Goal: Transaction & Acquisition: Purchase product/service

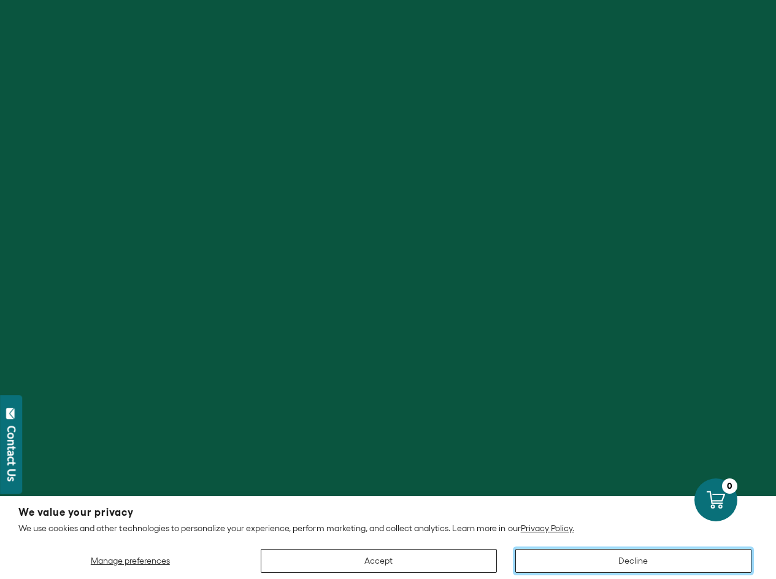
click at [627, 562] on button "Decline" at bounding box center [633, 561] width 236 height 24
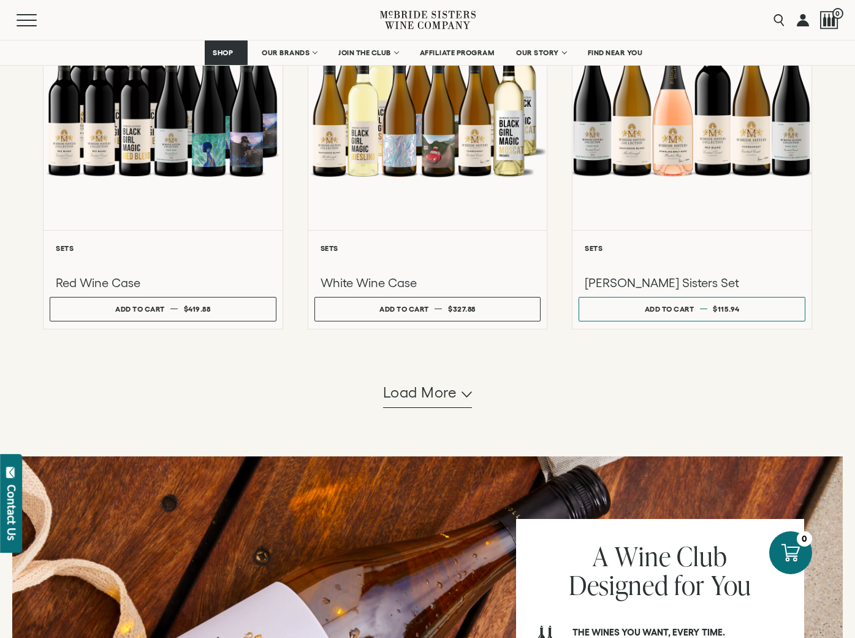
scroll to position [1165, 0]
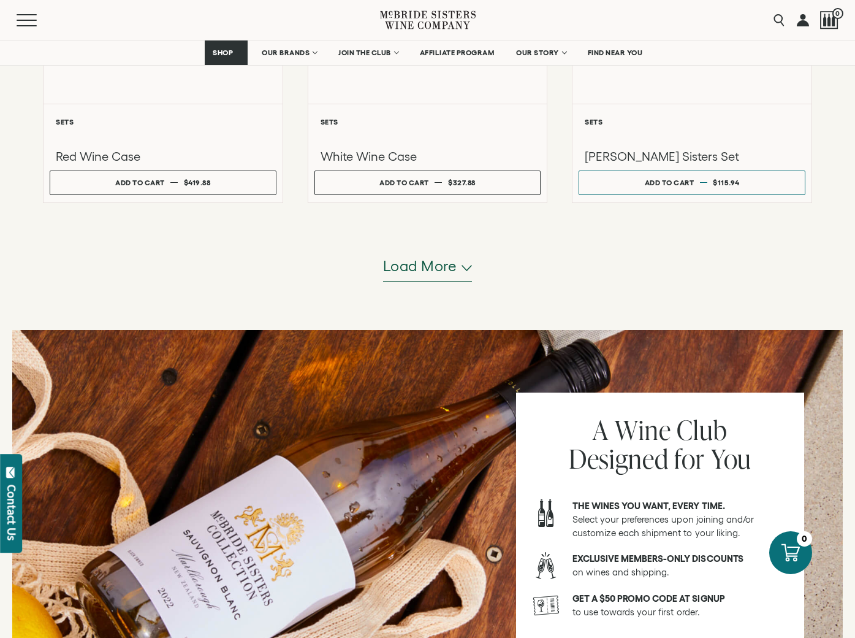
click at [430, 268] on span "Load more" at bounding box center [420, 266] width 74 height 21
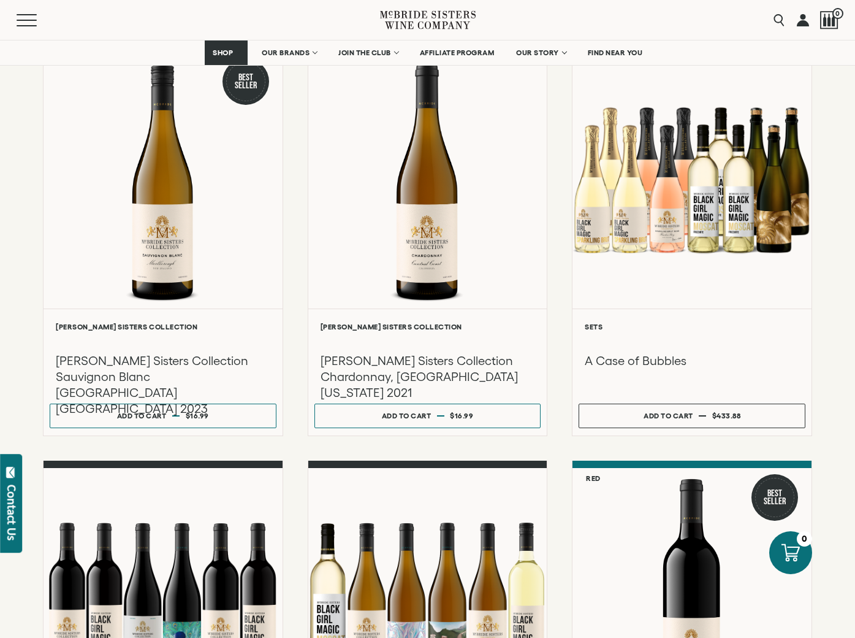
scroll to position [1349, 0]
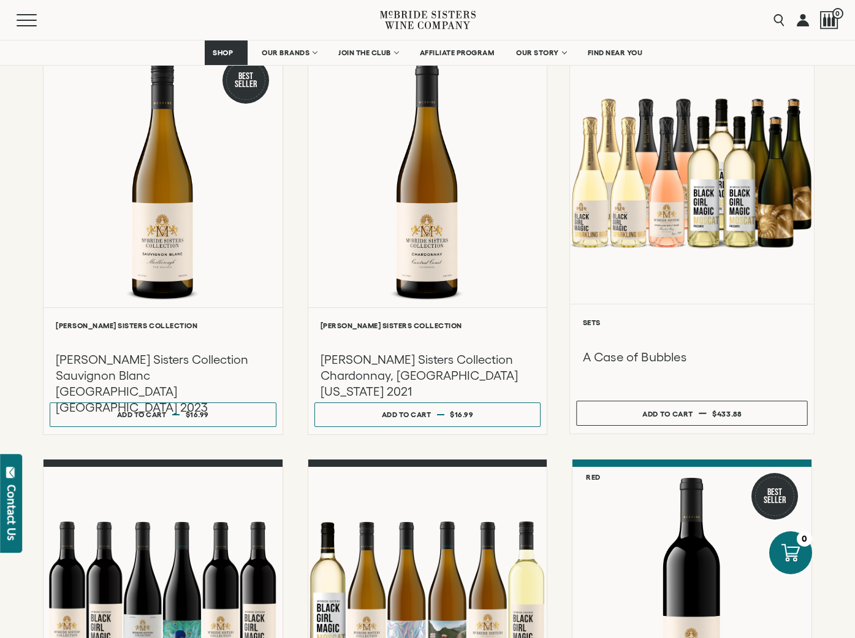
click at [665, 226] on div at bounding box center [691, 172] width 243 height 261
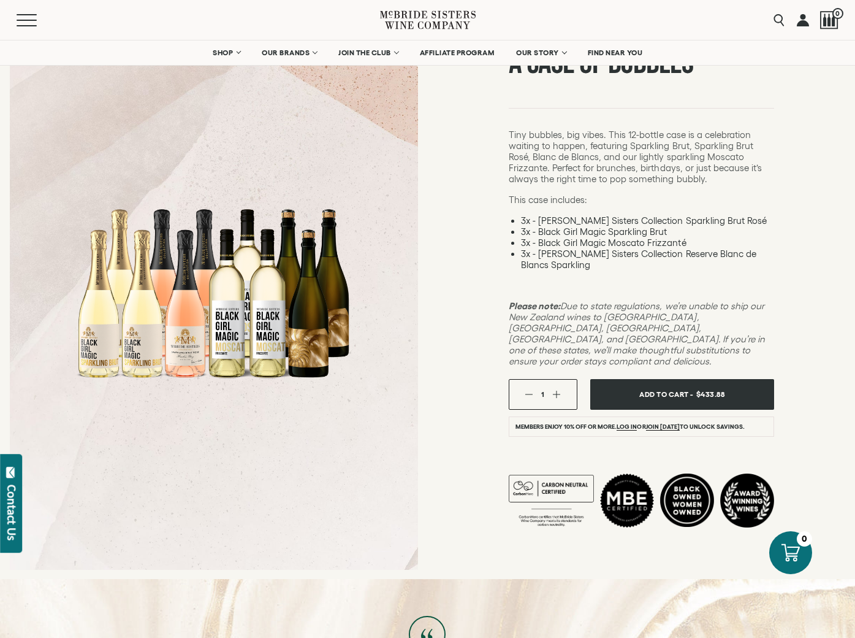
scroll to position [61, 0]
